Goal: Navigation & Orientation: Find specific page/section

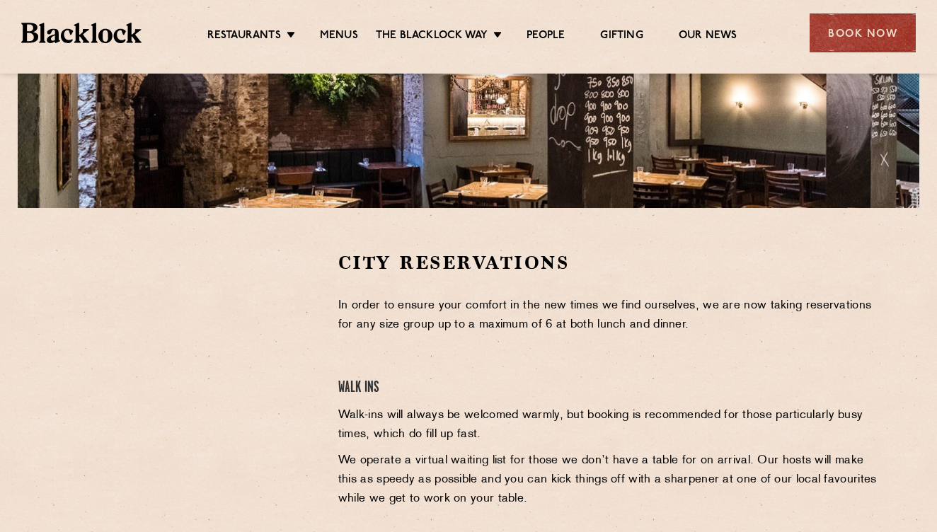
scroll to position [302, 0]
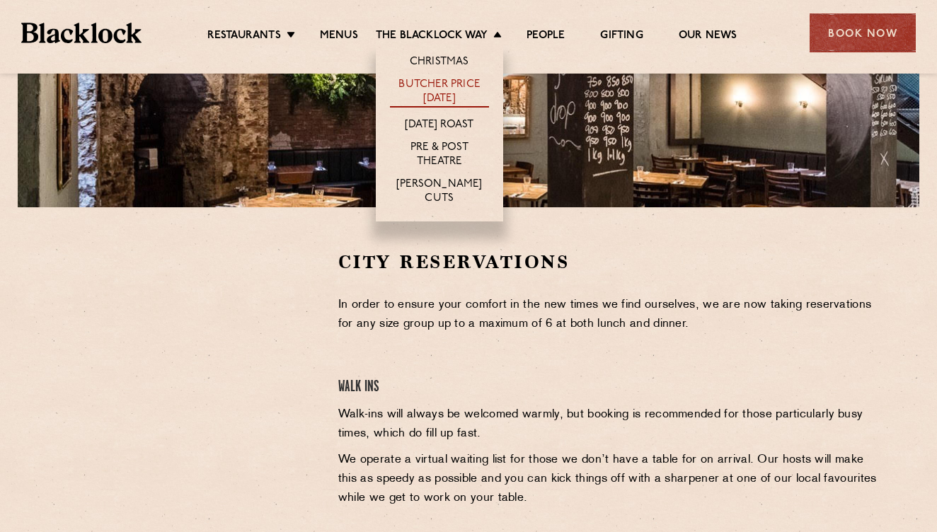
click at [456, 90] on link "Butcher Price [DATE]" at bounding box center [439, 93] width 99 height 30
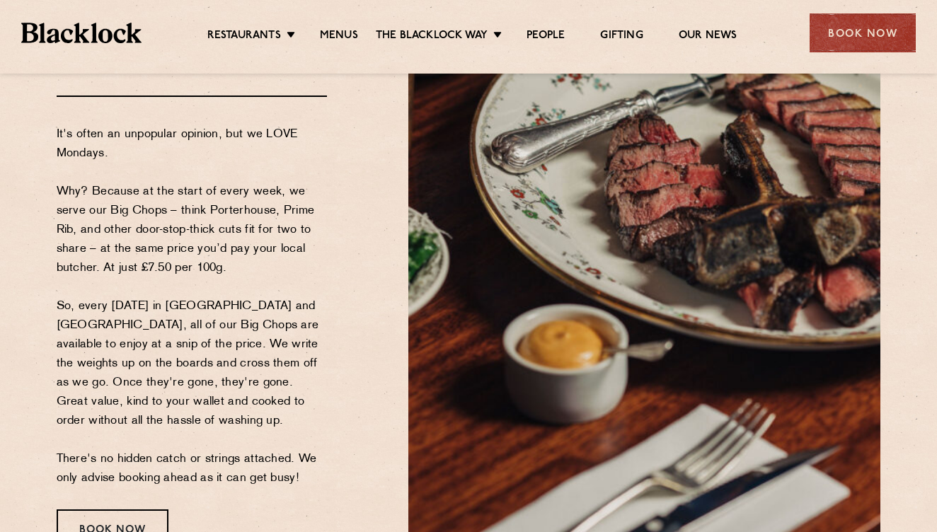
scroll to position [177, 0]
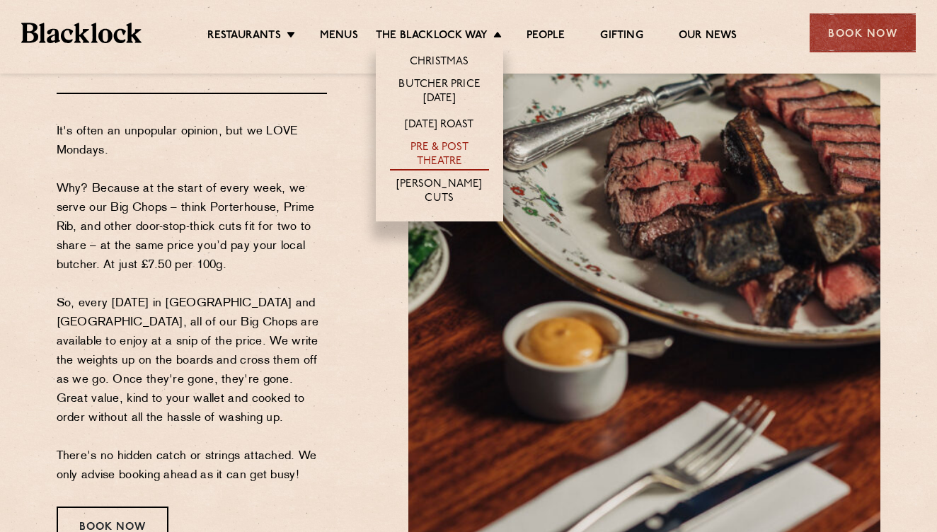
click at [433, 150] on link "Pre & Post Theatre" at bounding box center [439, 156] width 99 height 30
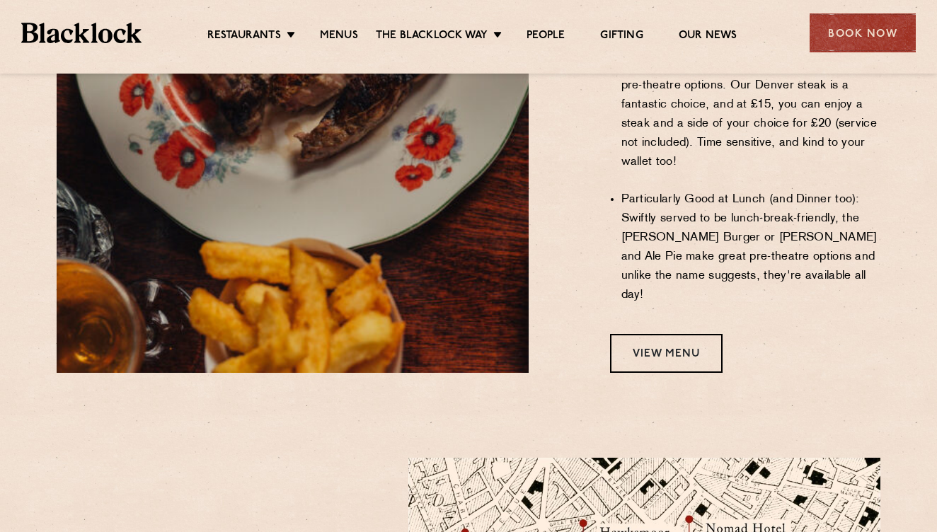
scroll to position [1173, 0]
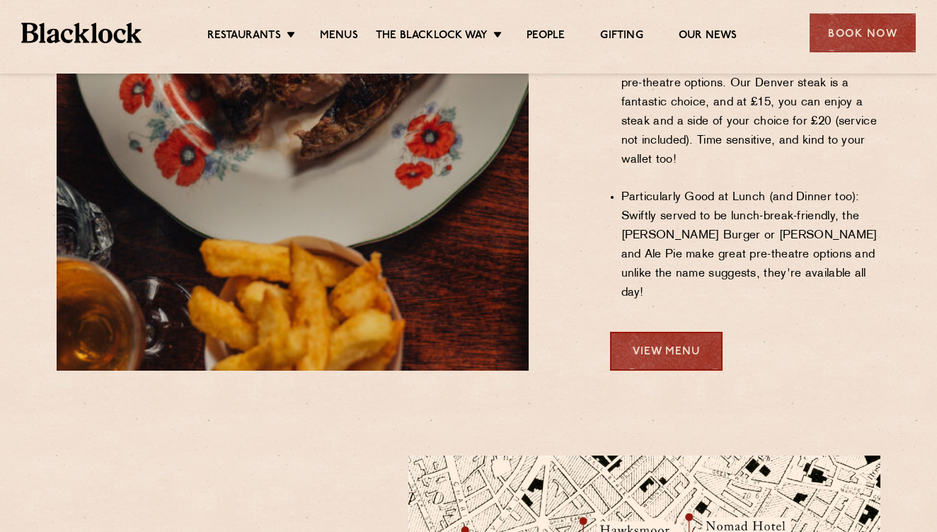
click at [654, 332] on link "View Menu" at bounding box center [666, 351] width 113 height 39
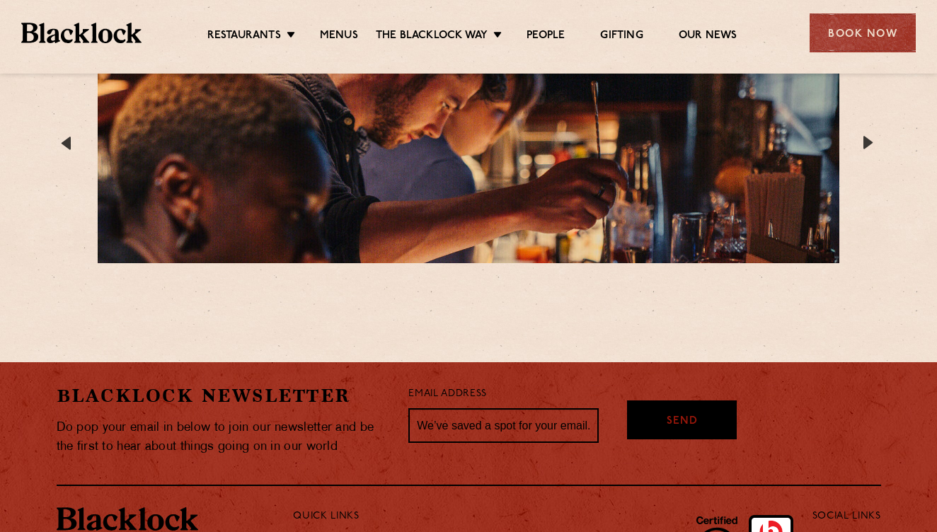
scroll to position [2706, 0]
